Goal: Contribute content: Contribute content

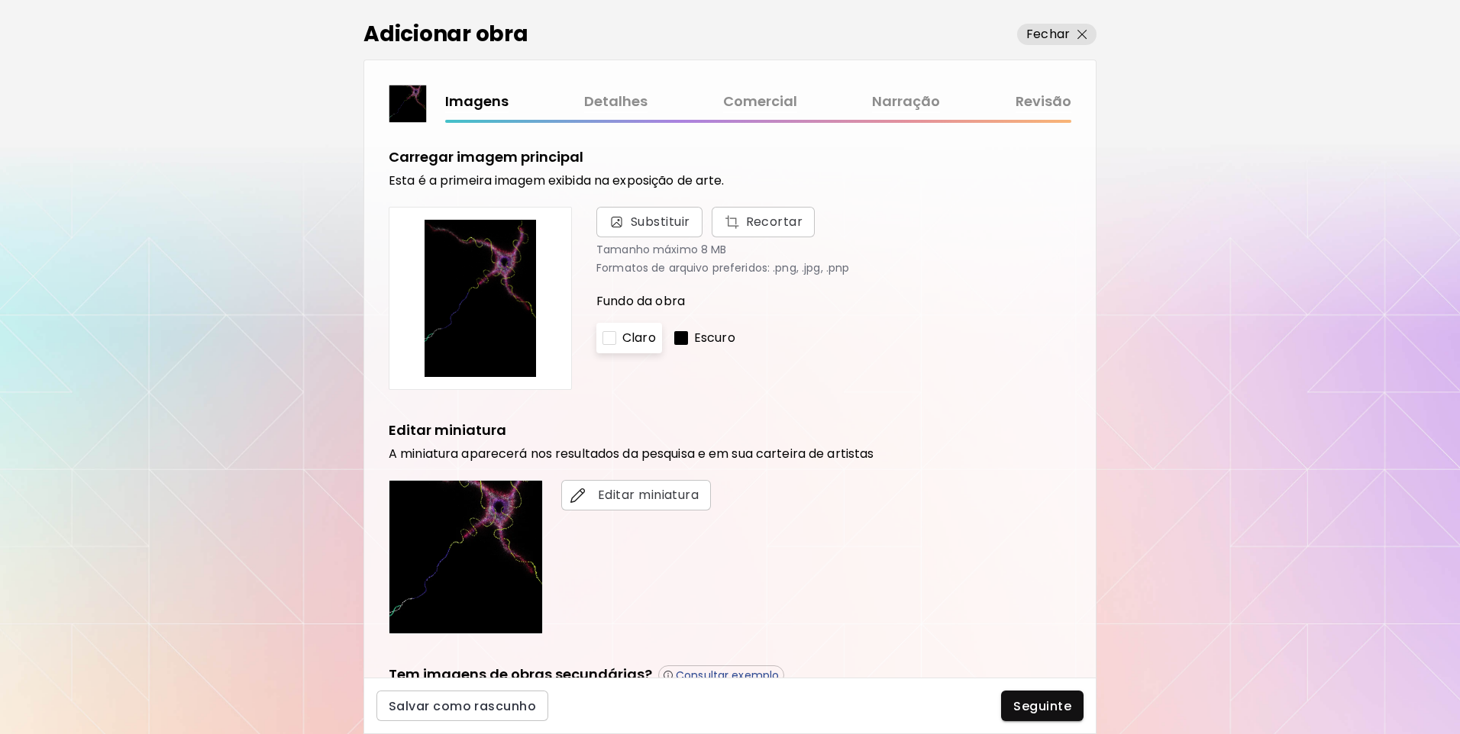
click at [1053, 98] on link "Revisão" at bounding box center [1043, 102] width 56 height 22
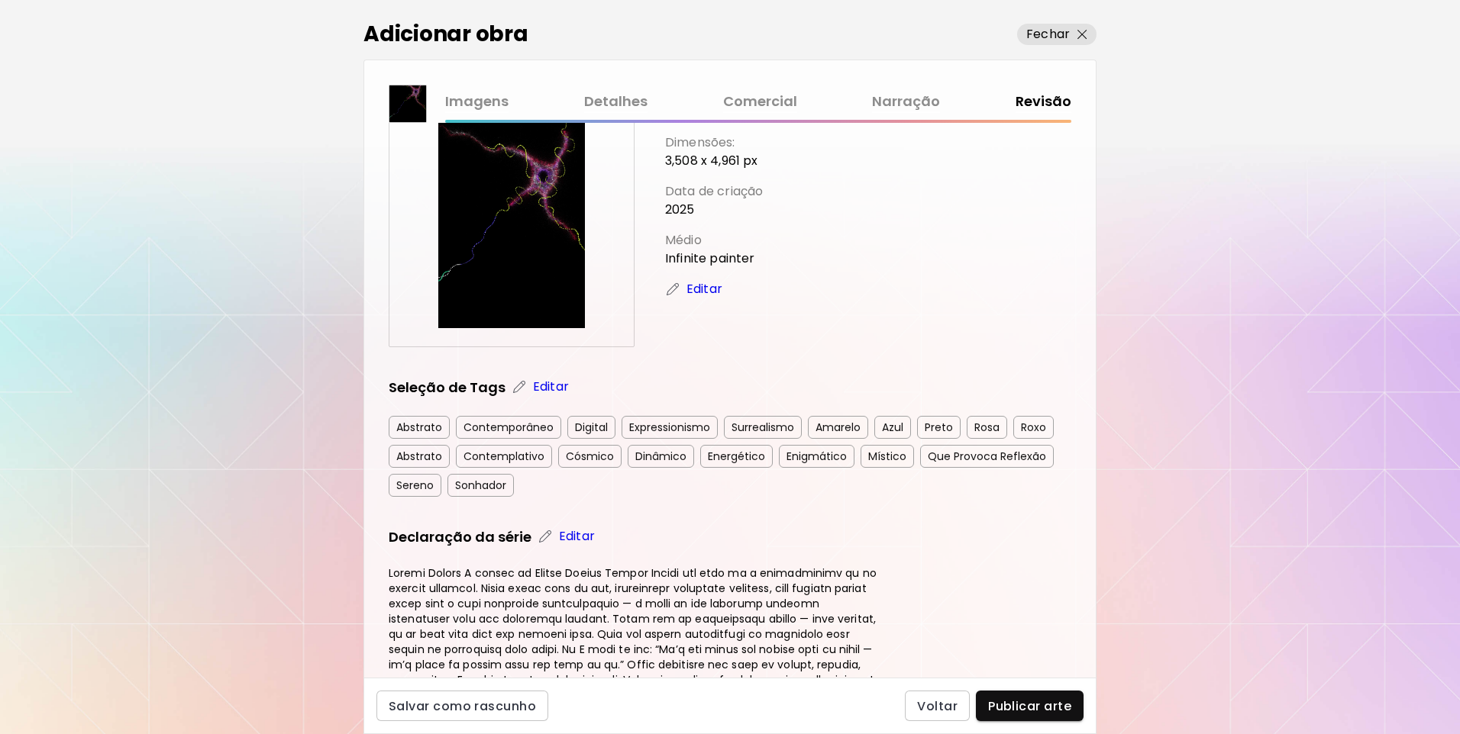
scroll to position [351, 0]
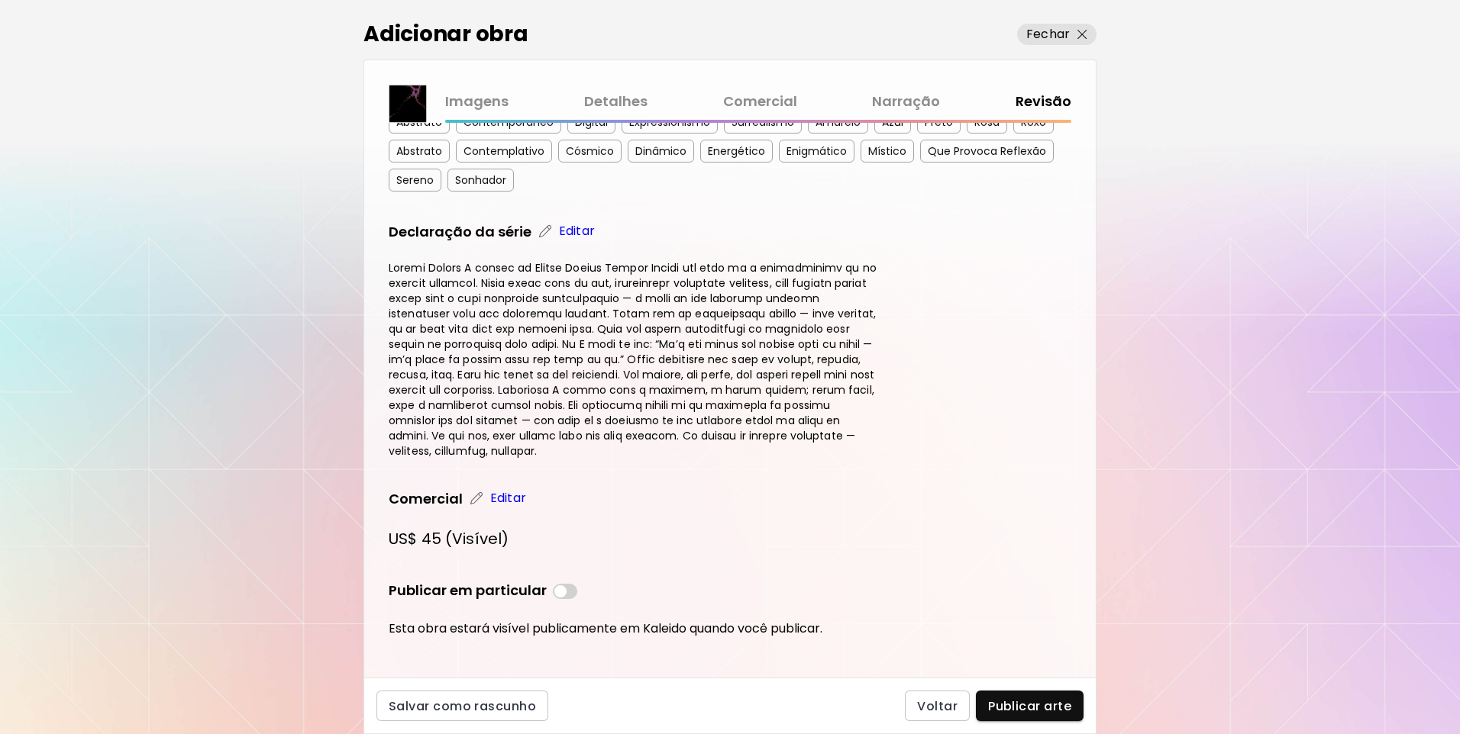
click at [1026, 687] on div "Salvar como rascunho Voltar Publicar arte" at bounding box center [729, 706] width 733 height 56
click at [1033, 702] on span "Publicar arte" at bounding box center [1029, 707] width 83 height 16
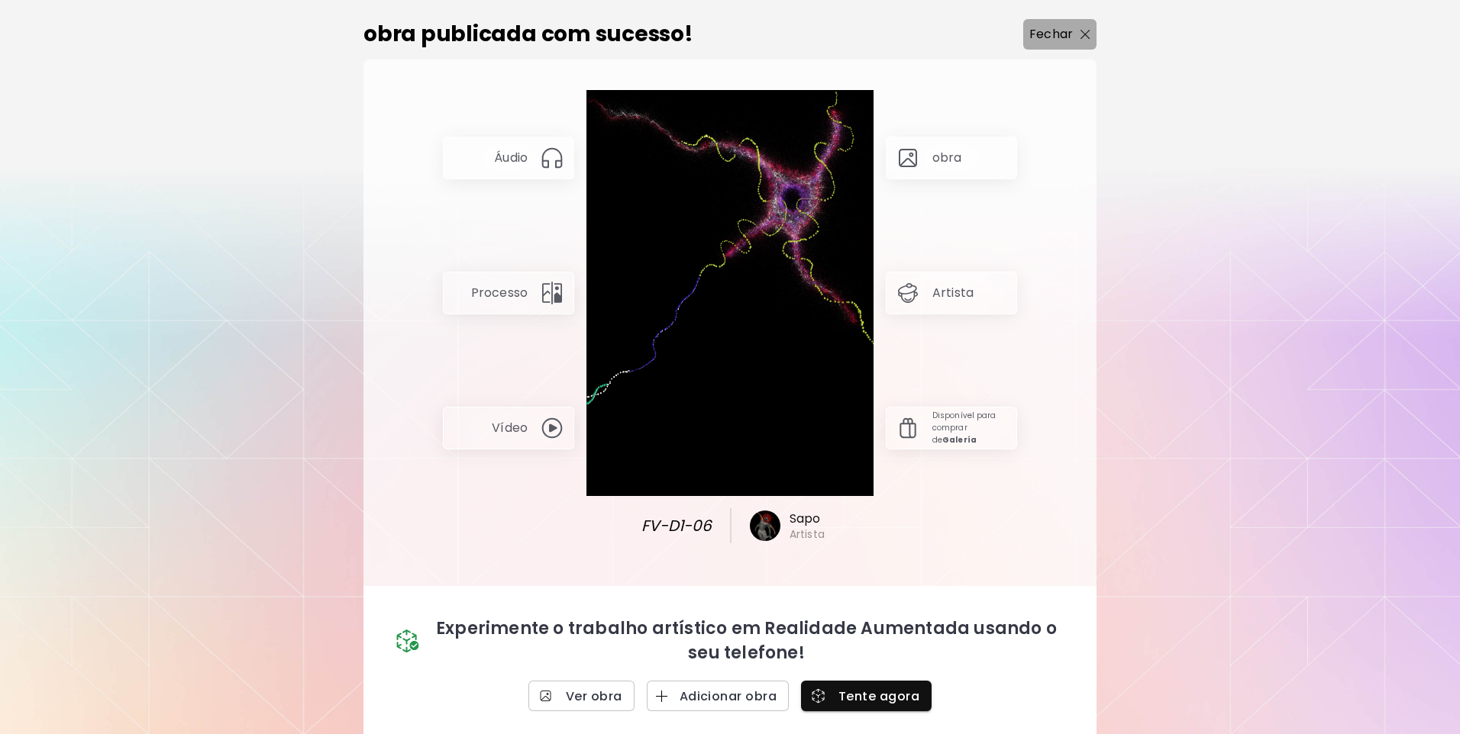
click at [1068, 37] on p "Fechar" at bounding box center [1051, 34] width 44 height 18
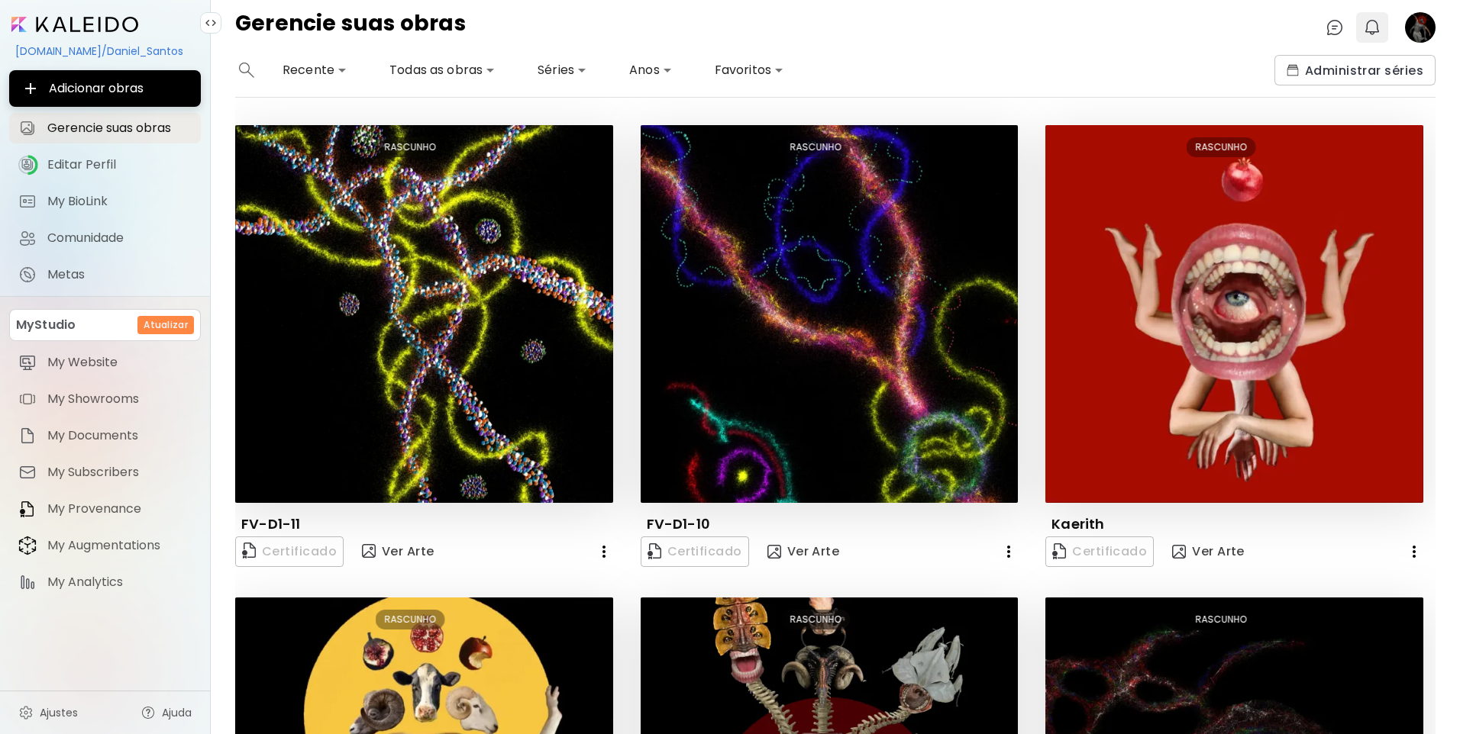
click at [1376, 36] on img "button" at bounding box center [1372, 27] width 18 height 18
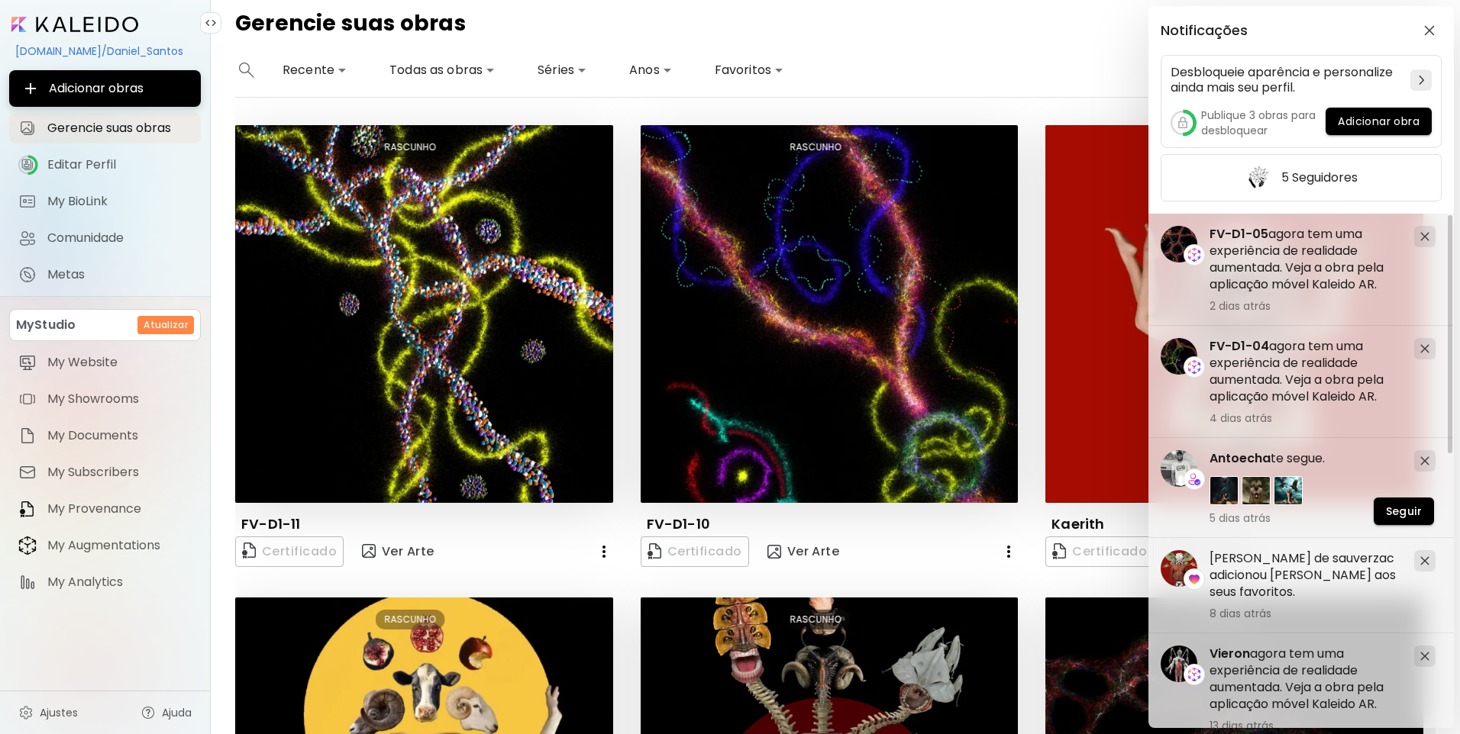
click at [1057, 95] on div "Notificações Desbloqueie aparência e personalize ainda mais seu perfil. Publiqu…" at bounding box center [730, 367] width 1460 height 734
